Goal: Check status: Check status

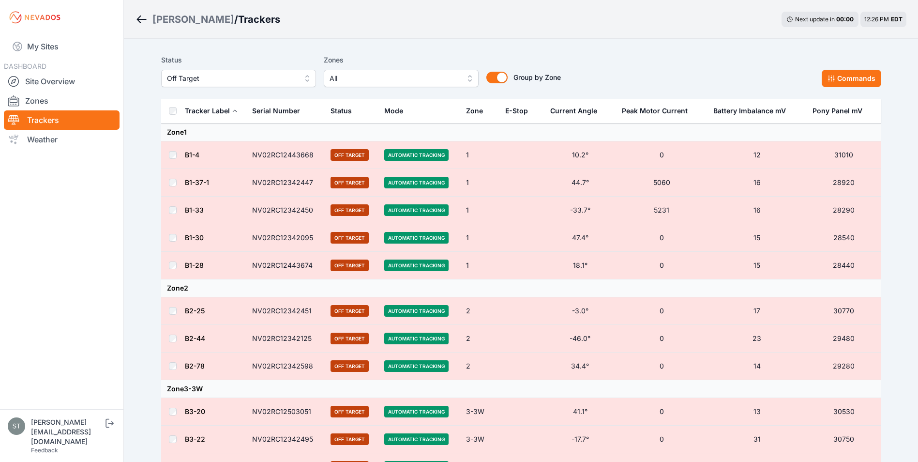
scroll to position [793, 0]
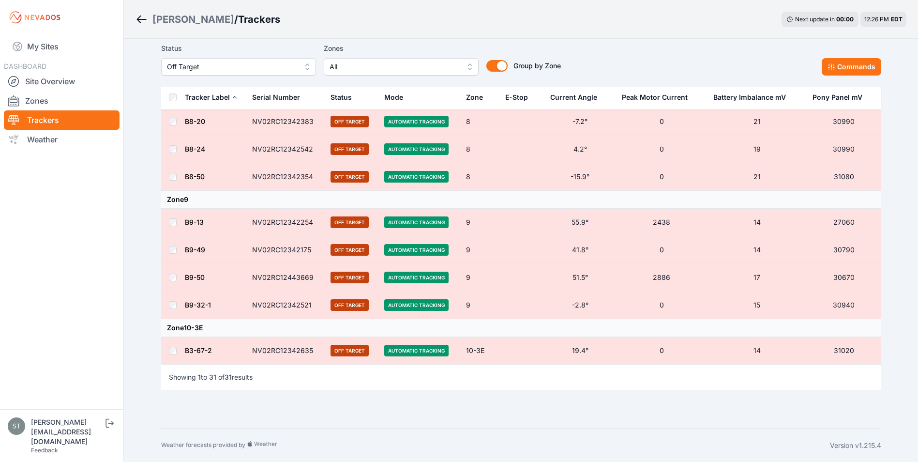
click at [191, 348] on link "B3-67-2" at bounding box center [198, 350] width 27 height 8
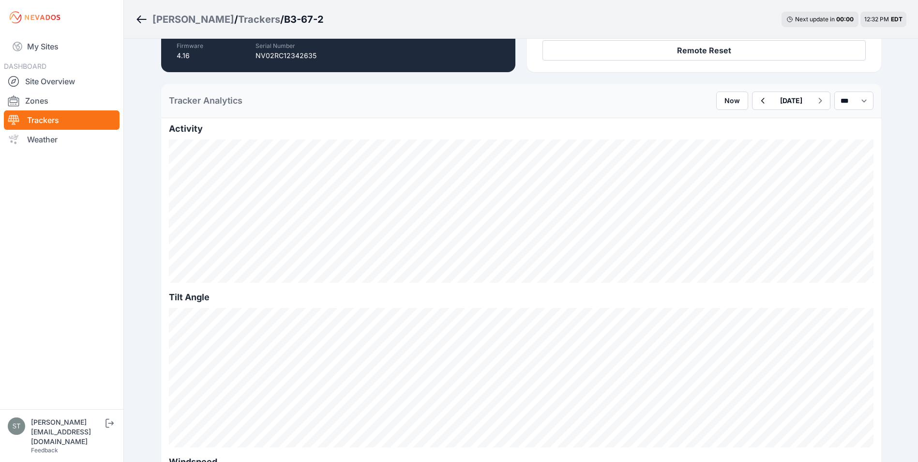
scroll to position [194, 0]
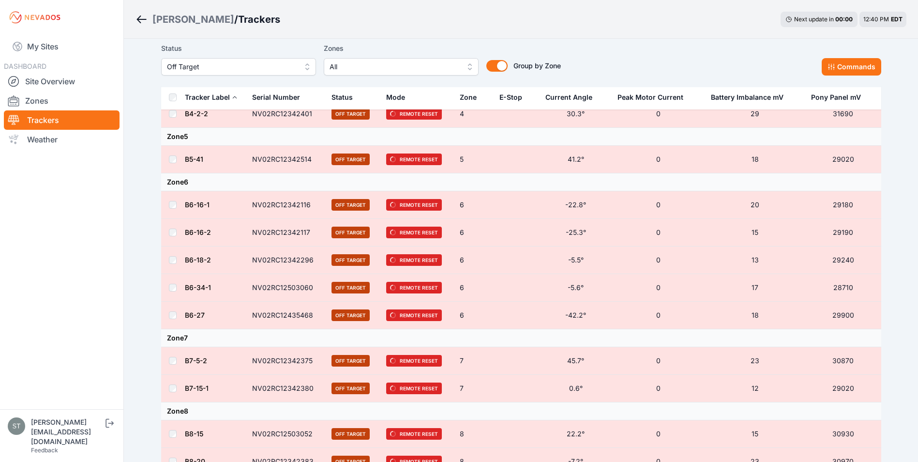
scroll to position [290, 0]
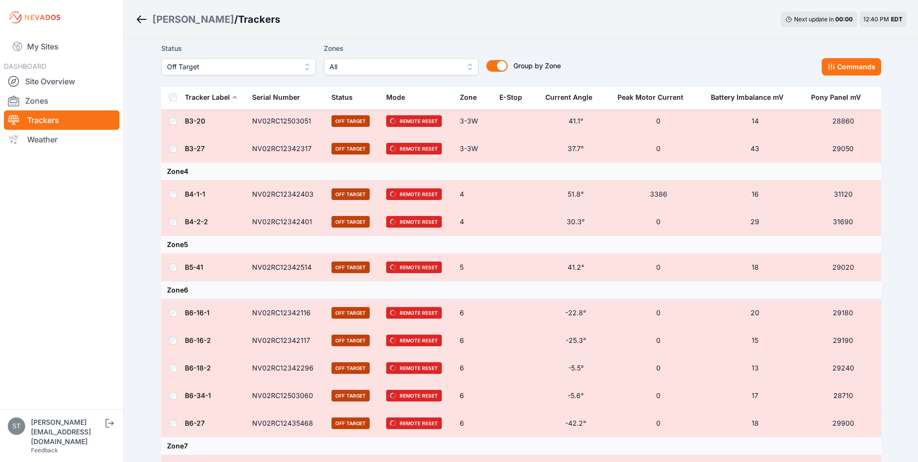
click at [192, 191] on link "B4-1-1" at bounding box center [195, 194] width 20 height 8
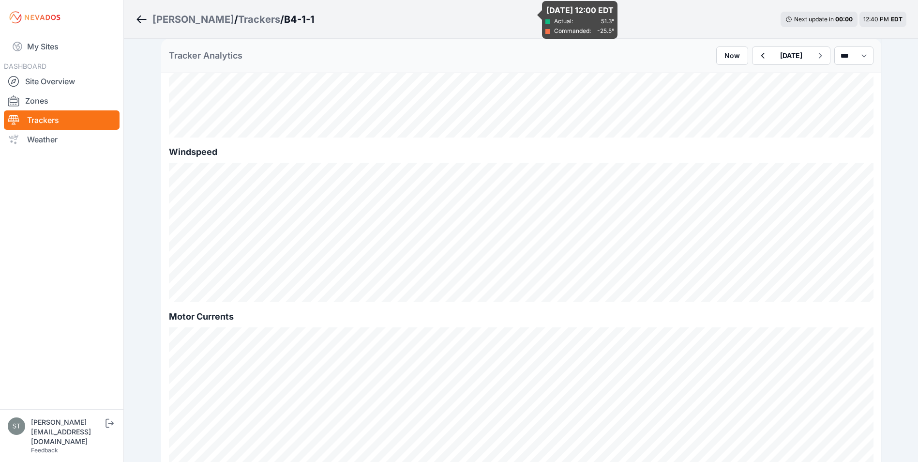
scroll to position [532, 0]
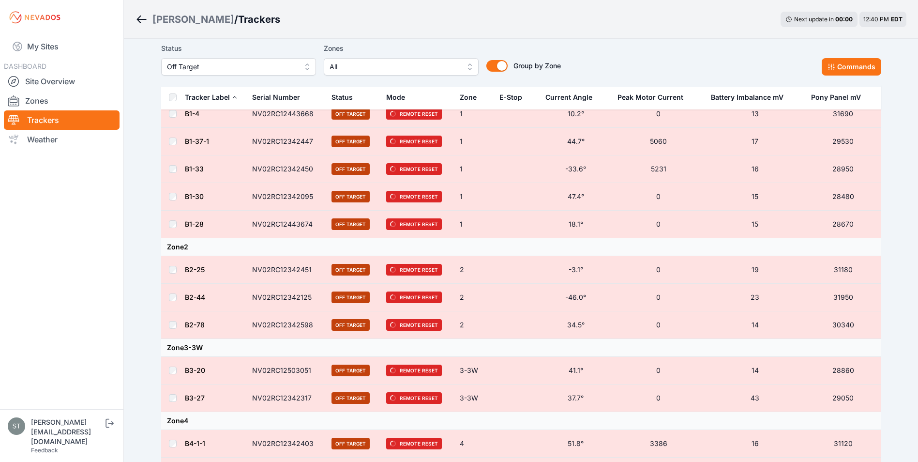
scroll to position [532, 0]
